Goal: Task Accomplishment & Management: Use online tool/utility

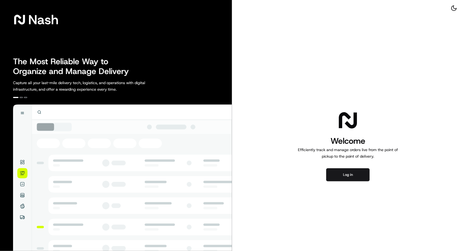
click at [349, 176] on button "Log in" at bounding box center [348, 174] width 44 height 13
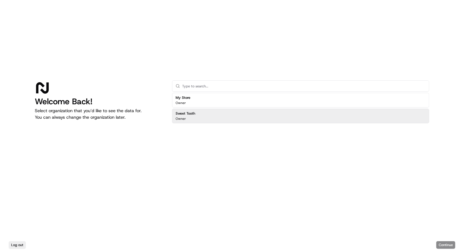
click at [186, 115] on h2 "Sweet Tooth" at bounding box center [186, 113] width 20 height 5
click at [444, 242] on button "Continue" at bounding box center [446, 245] width 19 height 8
